Goal: Task Accomplishment & Management: Use online tool/utility

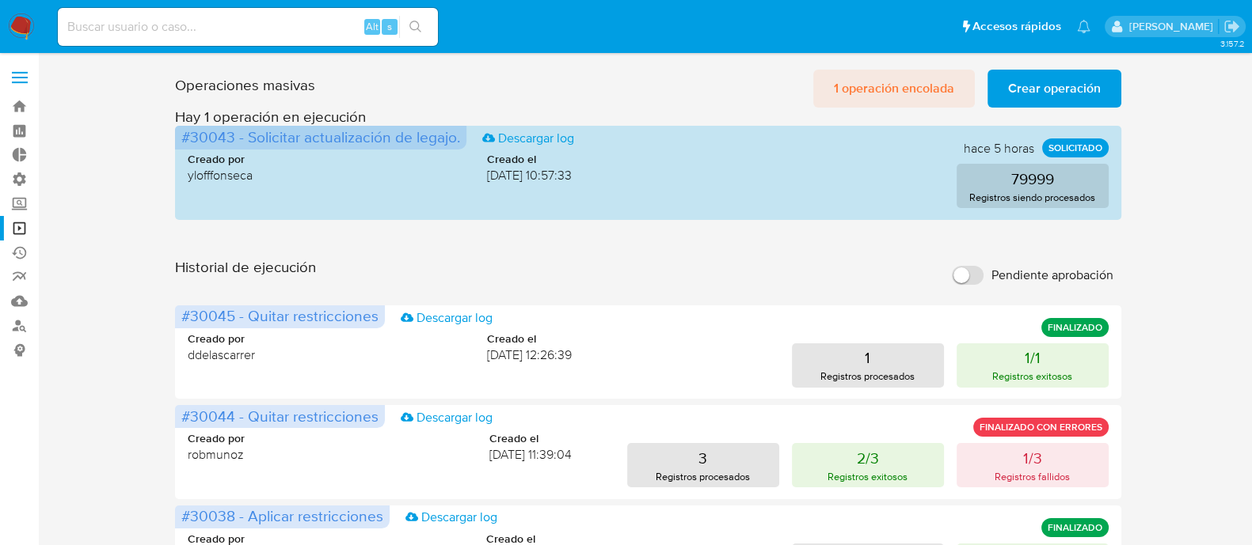
click at [884, 94] on span "1 operación encolada" at bounding box center [894, 88] width 120 height 35
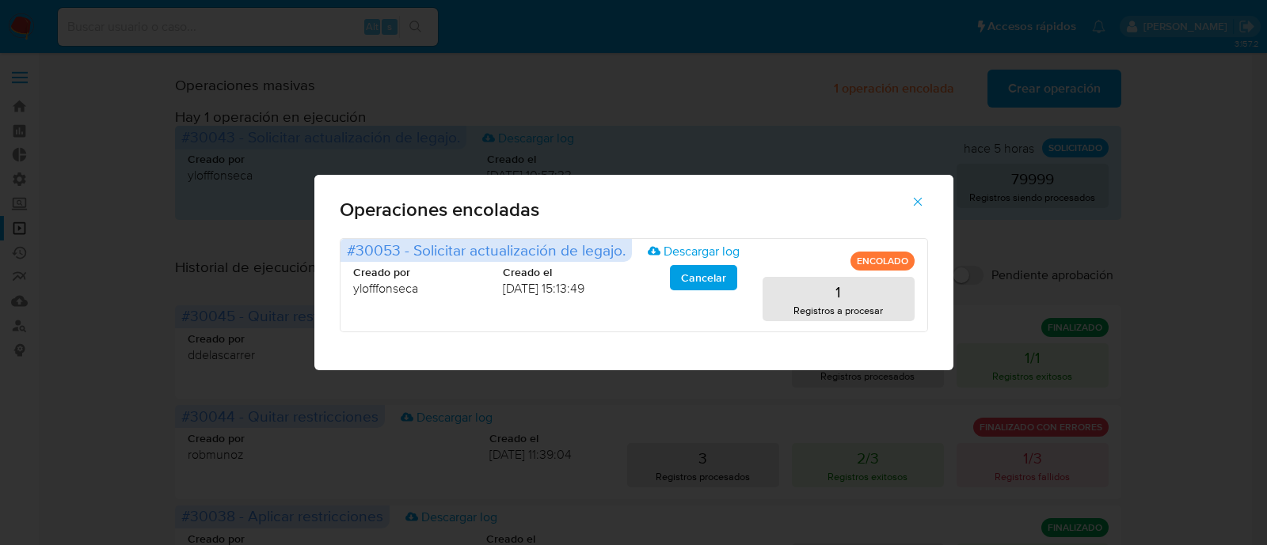
click at [923, 197] on icon "button" at bounding box center [917, 202] width 14 height 14
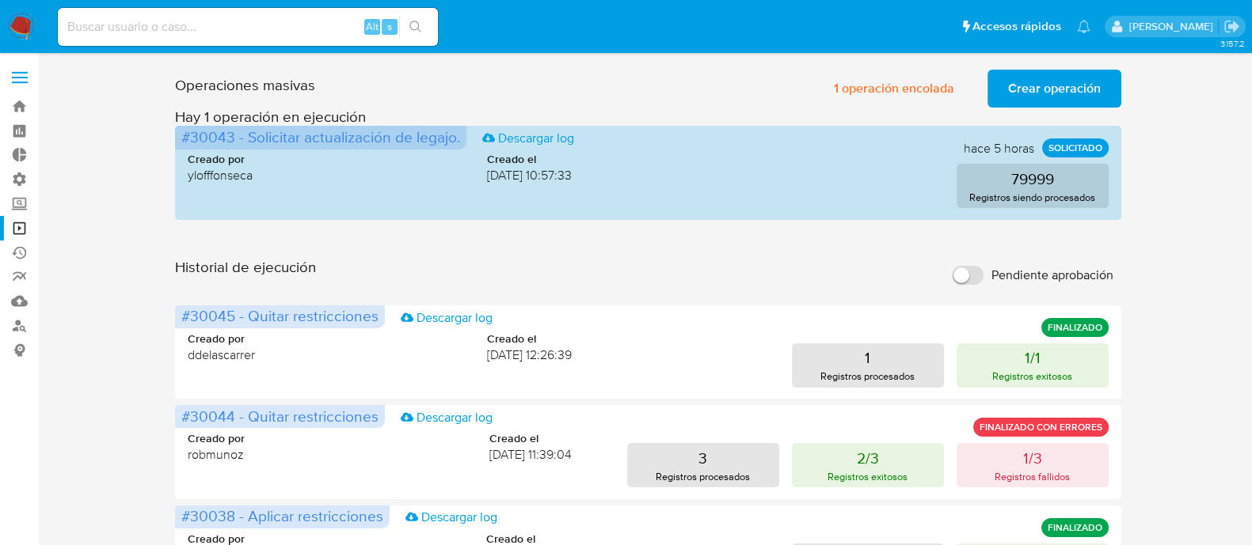
drag, startPoint x: 107, startPoint y: 227, endPoint x: 119, endPoint y: 93, distance: 134.3
